Goal: Complete application form

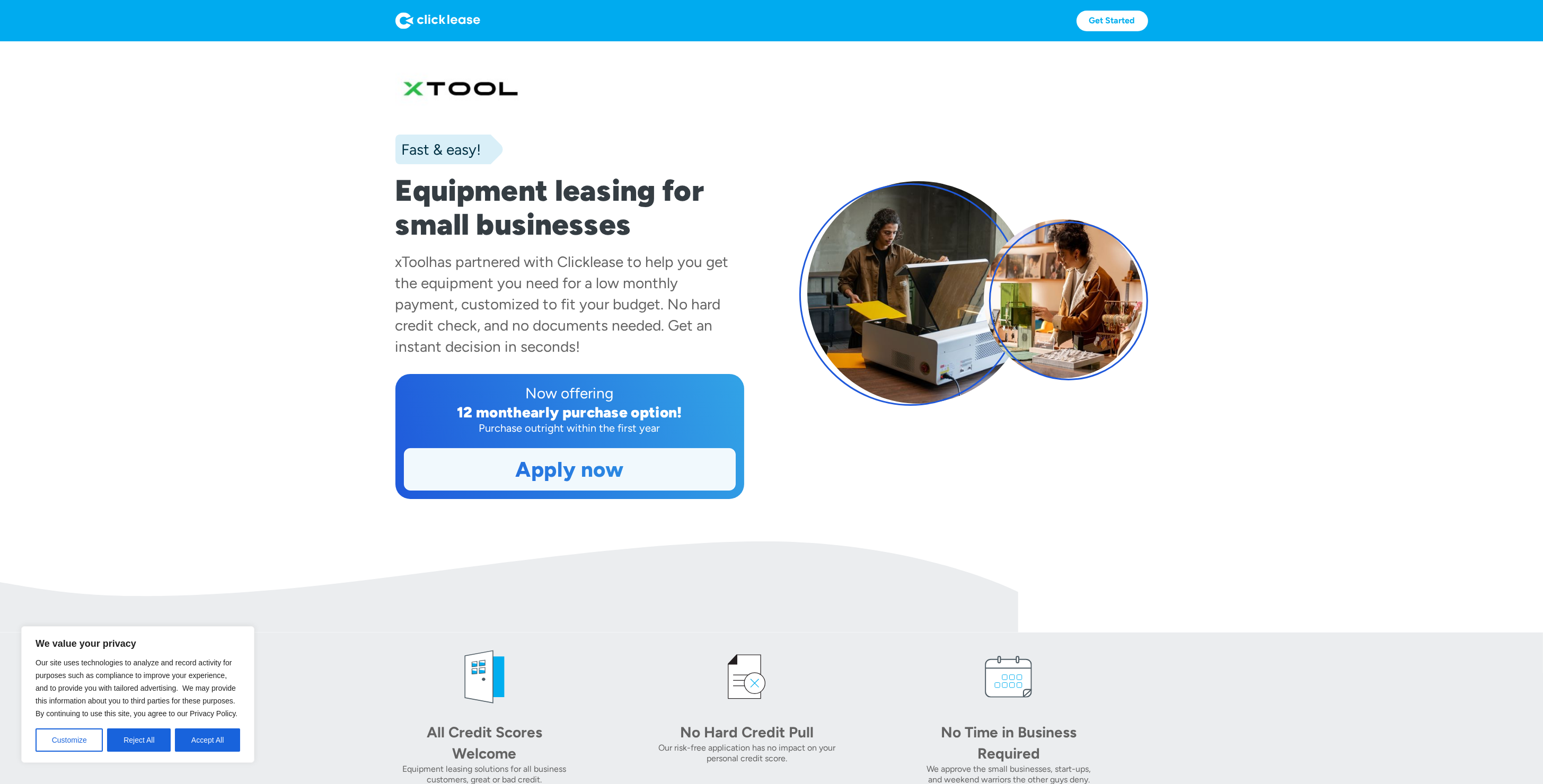
click at [560, 476] on link "Apply now" at bounding box center [569, 469] width 331 height 41
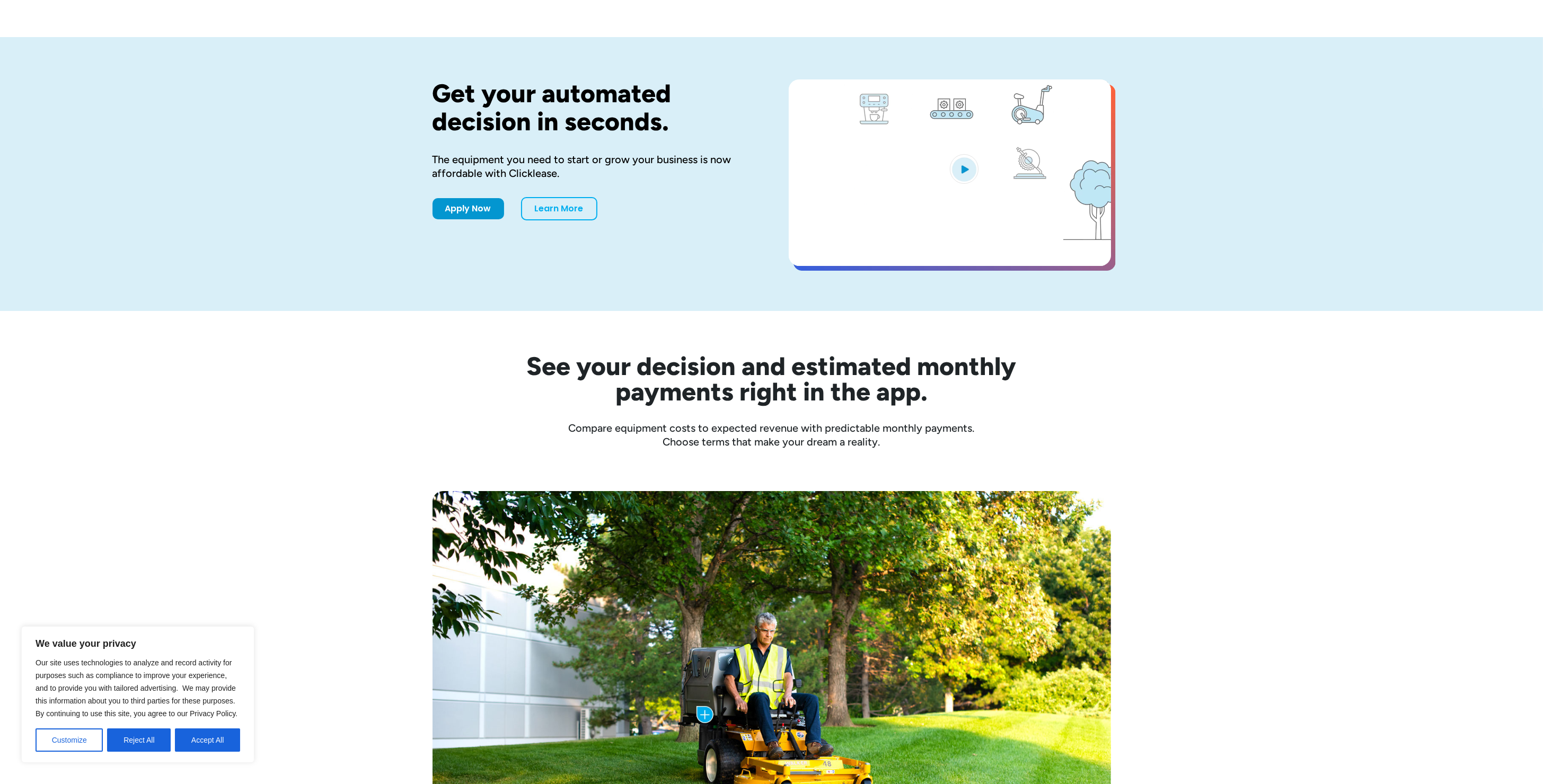
click at [225, 746] on button "Accept All" at bounding box center [207, 740] width 65 height 23
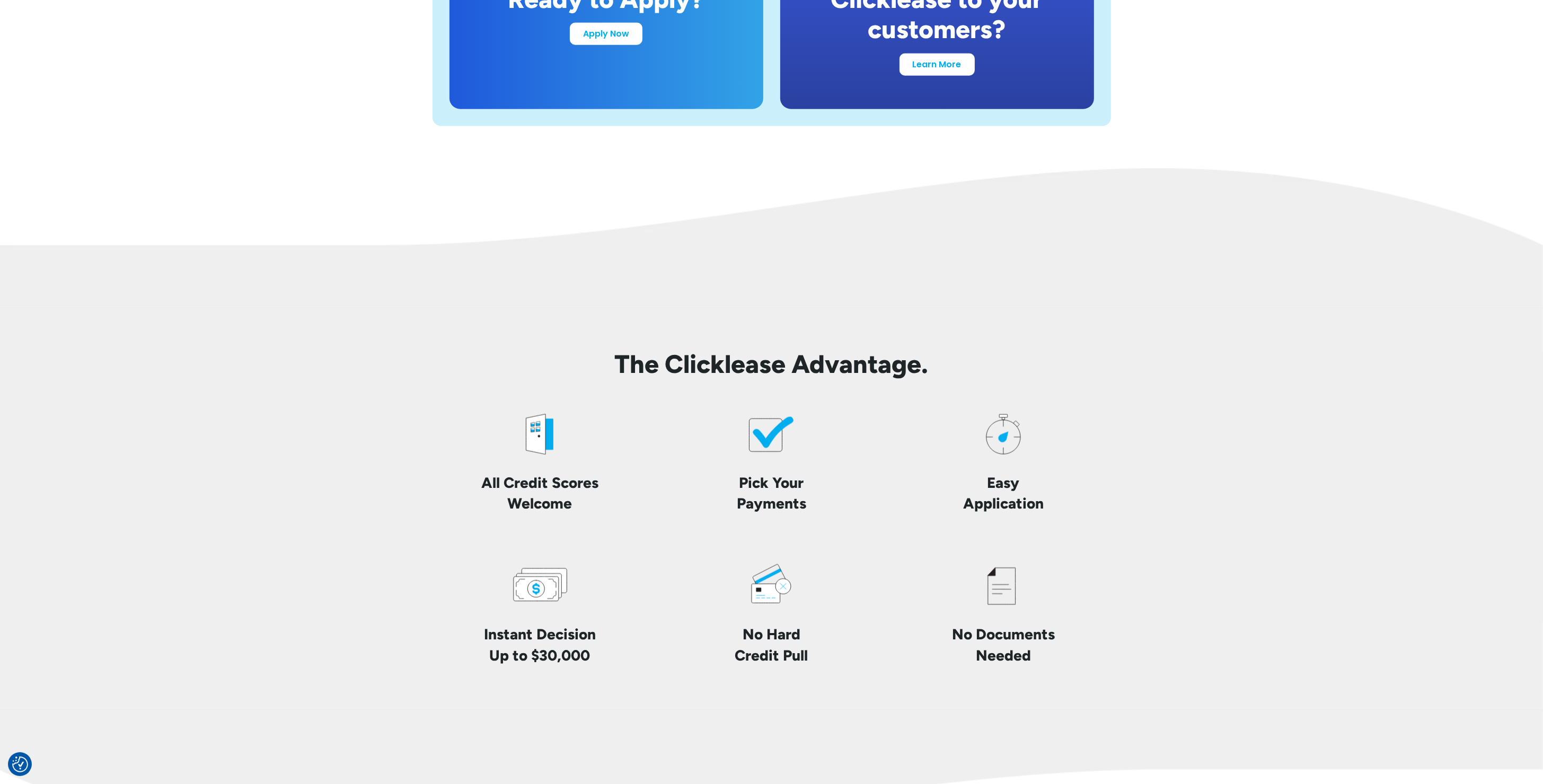
scroll to position [2206, 0]
